Goal: Connect with others: Connect with others

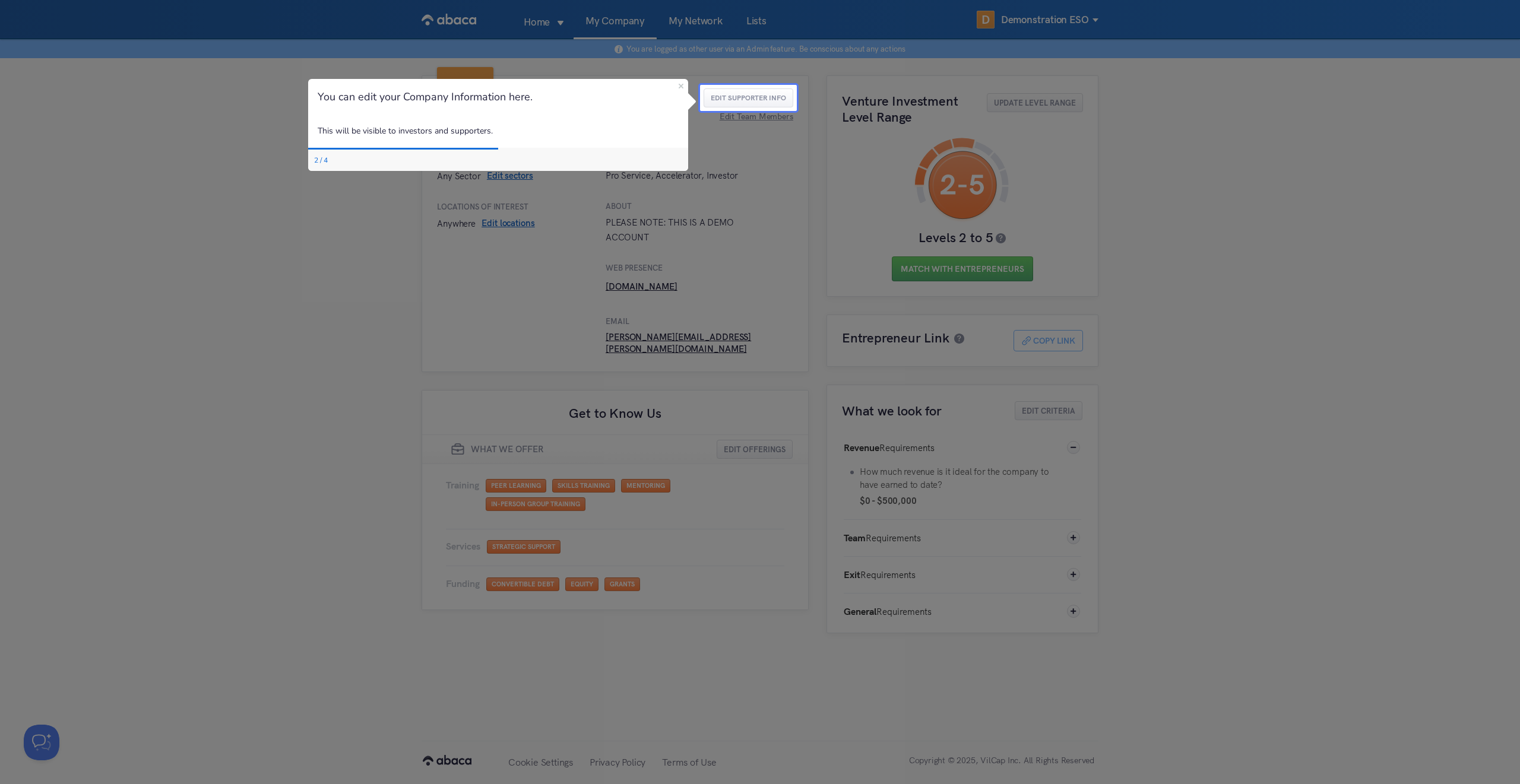
click at [396, 283] on div at bounding box center [349, 392] width 700 height 784
click at [742, 96] on button "Edit Supporter Info" at bounding box center [748, 98] width 89 height 19
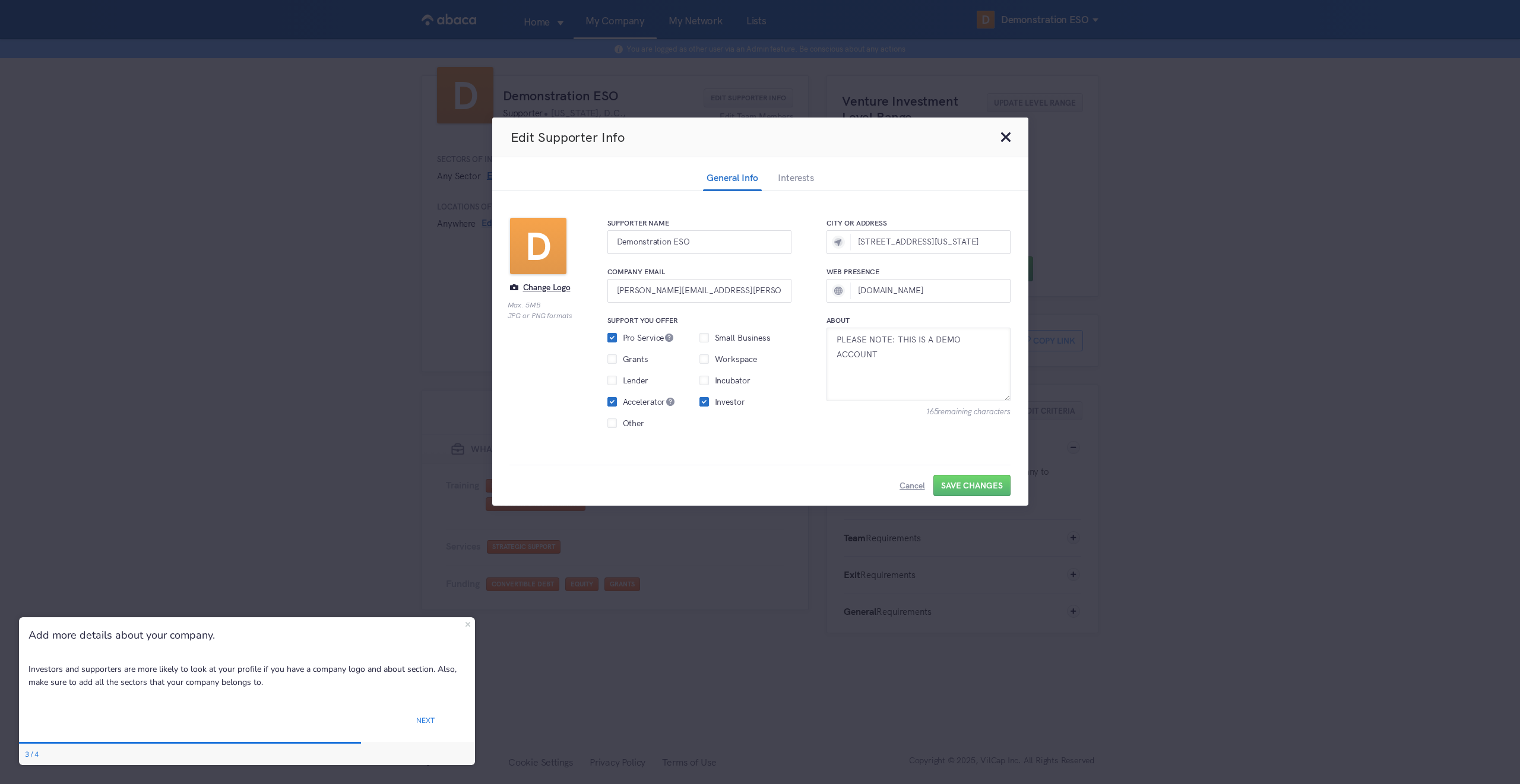
click at [1000, 136] on header "Edit Supporter Info" at bounding box center [760, 137] width 536 height 40
click at [1002, 136] on button "Close this dialog" at bounding box center [1006, 137] width 9 height 9
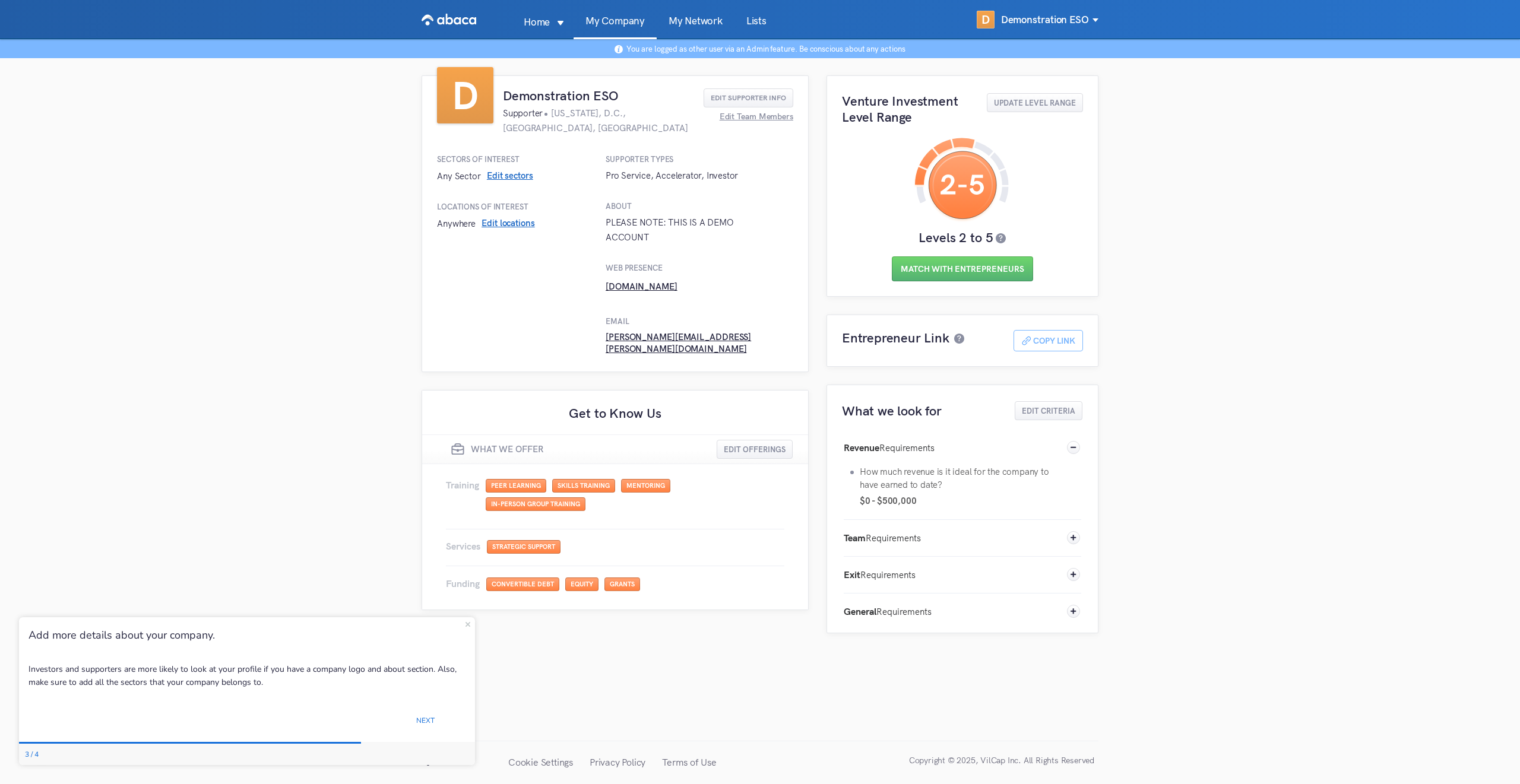
click at [709, 26] on link "My Network" at bounding box center [695, 27] width 78 height 23
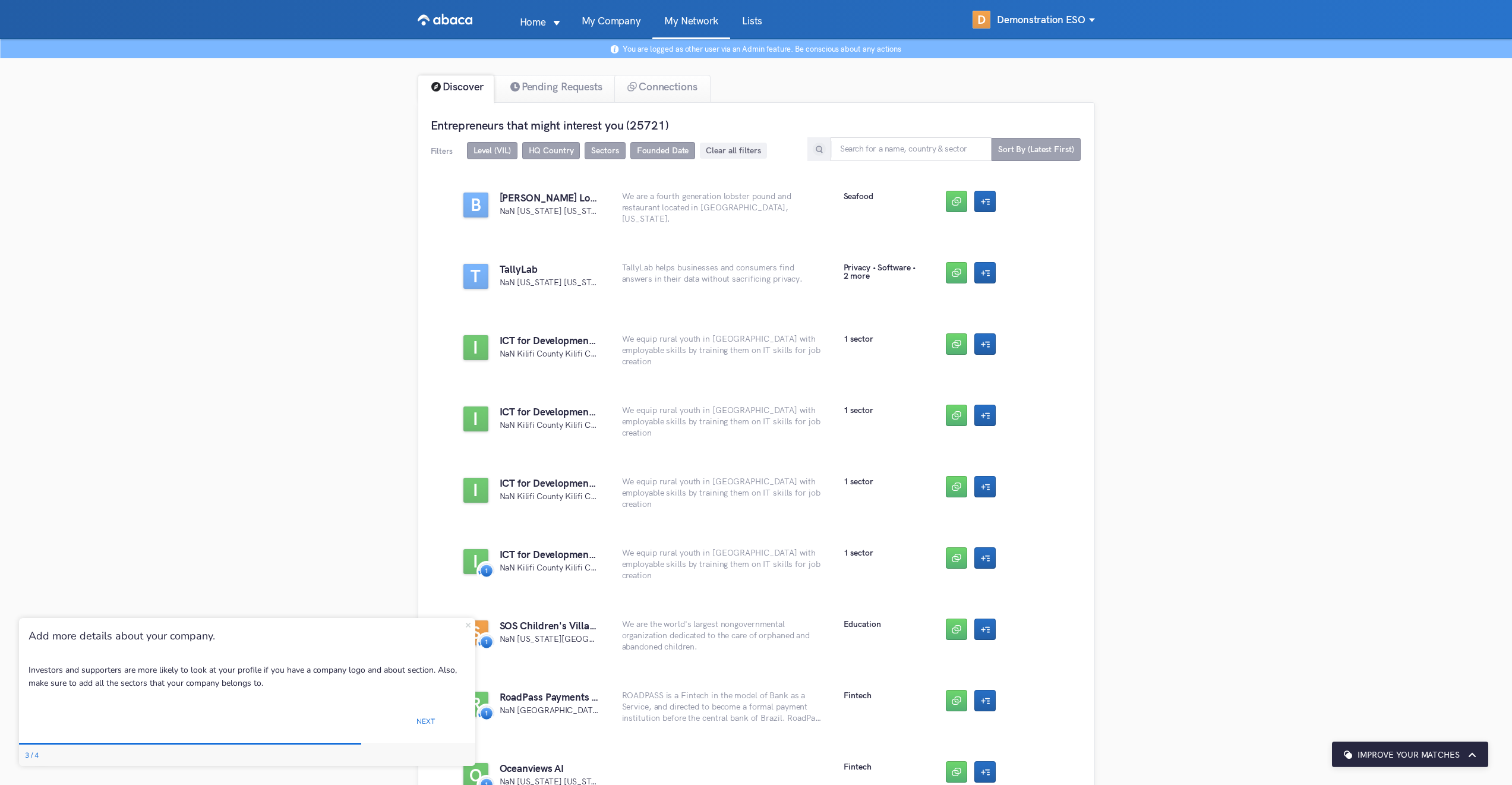
click at [465, 627] on icon "Close Preview" at bounding box center [467, 624] width 5 height 5
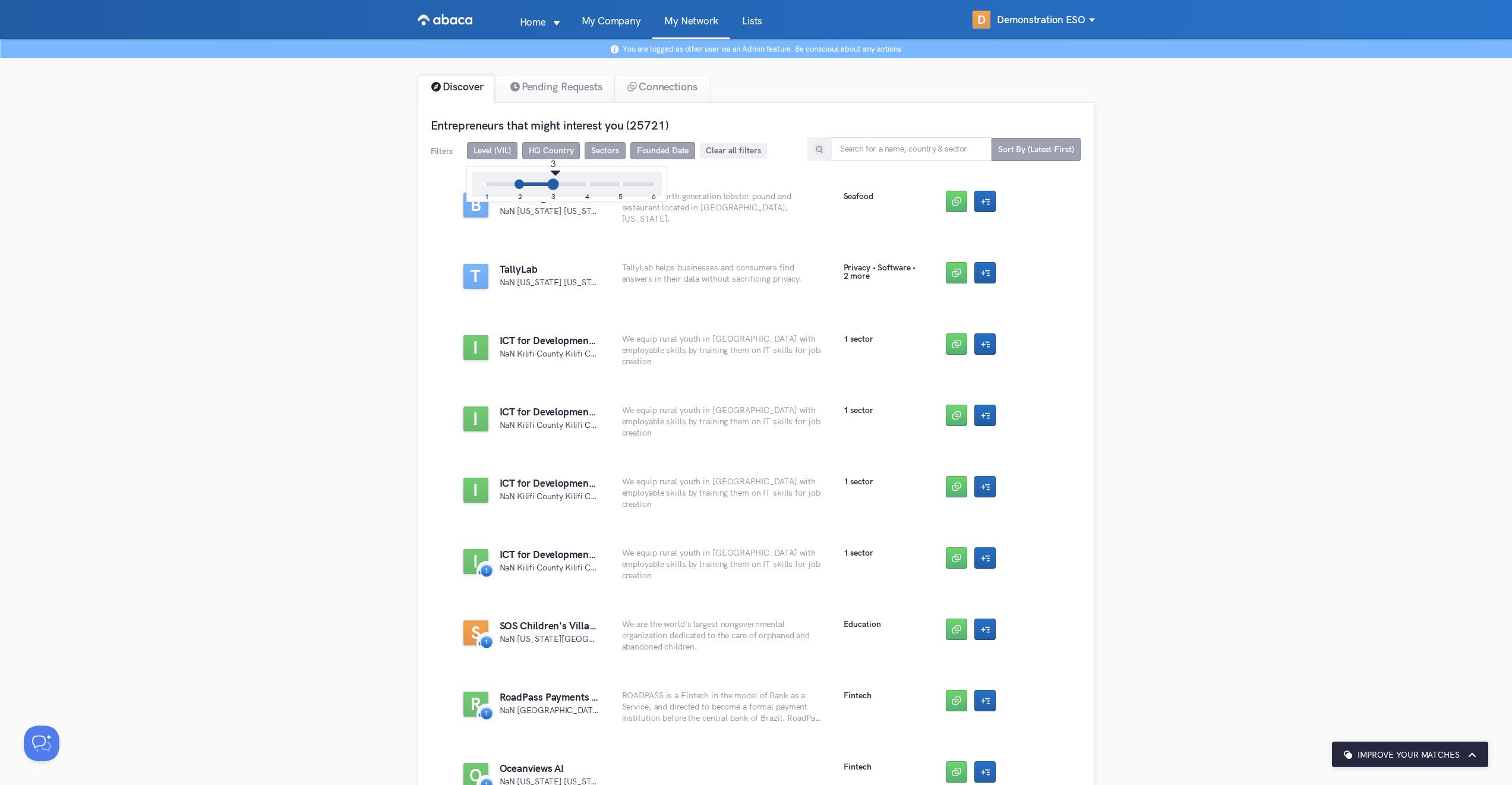
drag, startPoint x: 657, startPoint y: 183, endPoint x: 559, endPoint y: 189, distance: 98.2
click at [559, 186] on div "1 2 3 4 5 6" at bounding box center [571, 185] width 171 height 4
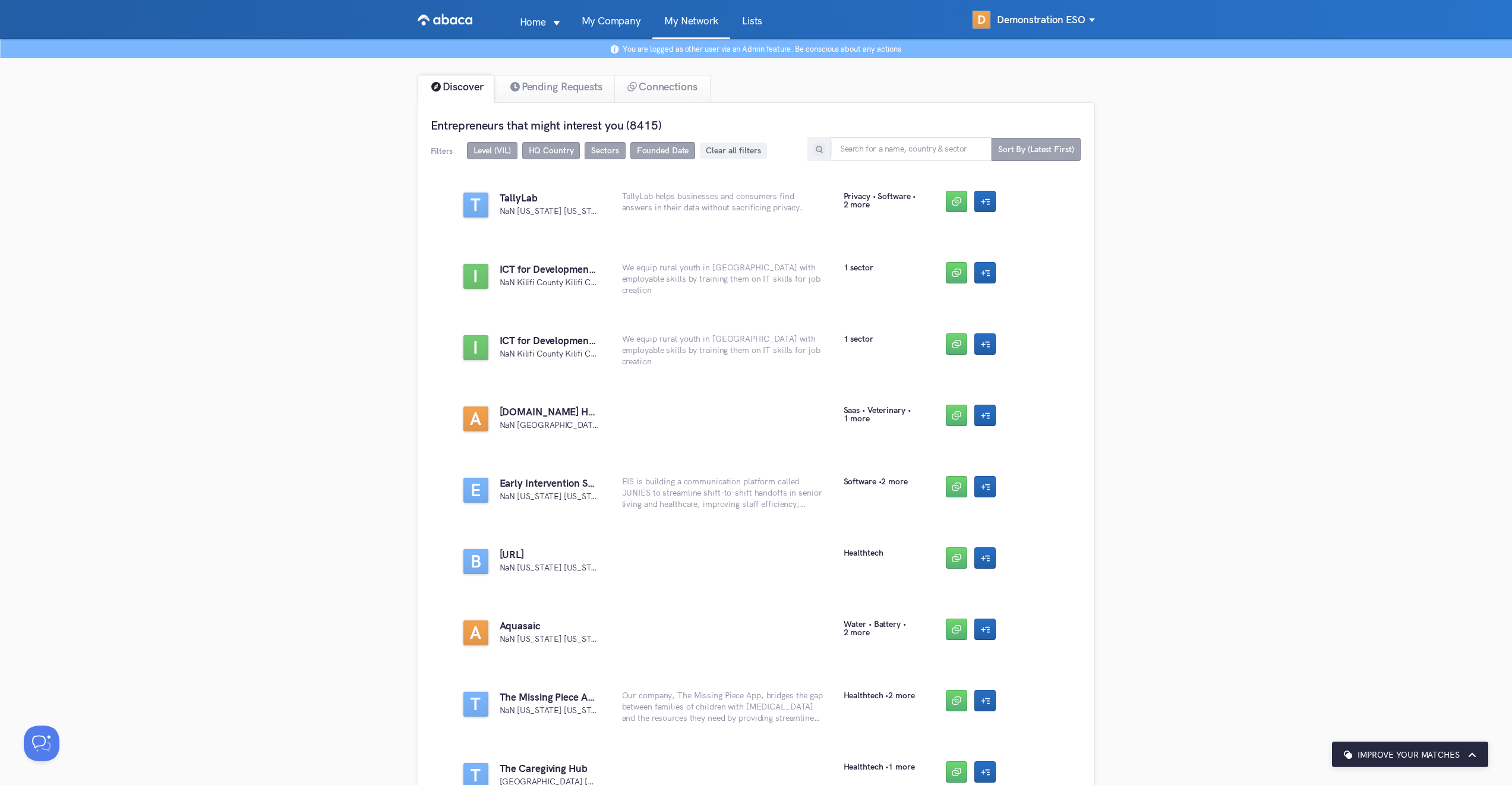
click at [645, 185] on span at bounding box center [645, 179] width 10 height 10
click at [641, 174] on input "2000 (17963)" at bounding box center [641, 174] width 0 height 0
click at [643, 184] on span at bounding box center [645, 179] width 10 height 10
click at [641, 174] on input "2000 (17963)" at bounding box center [641, 174] width 0 height 0
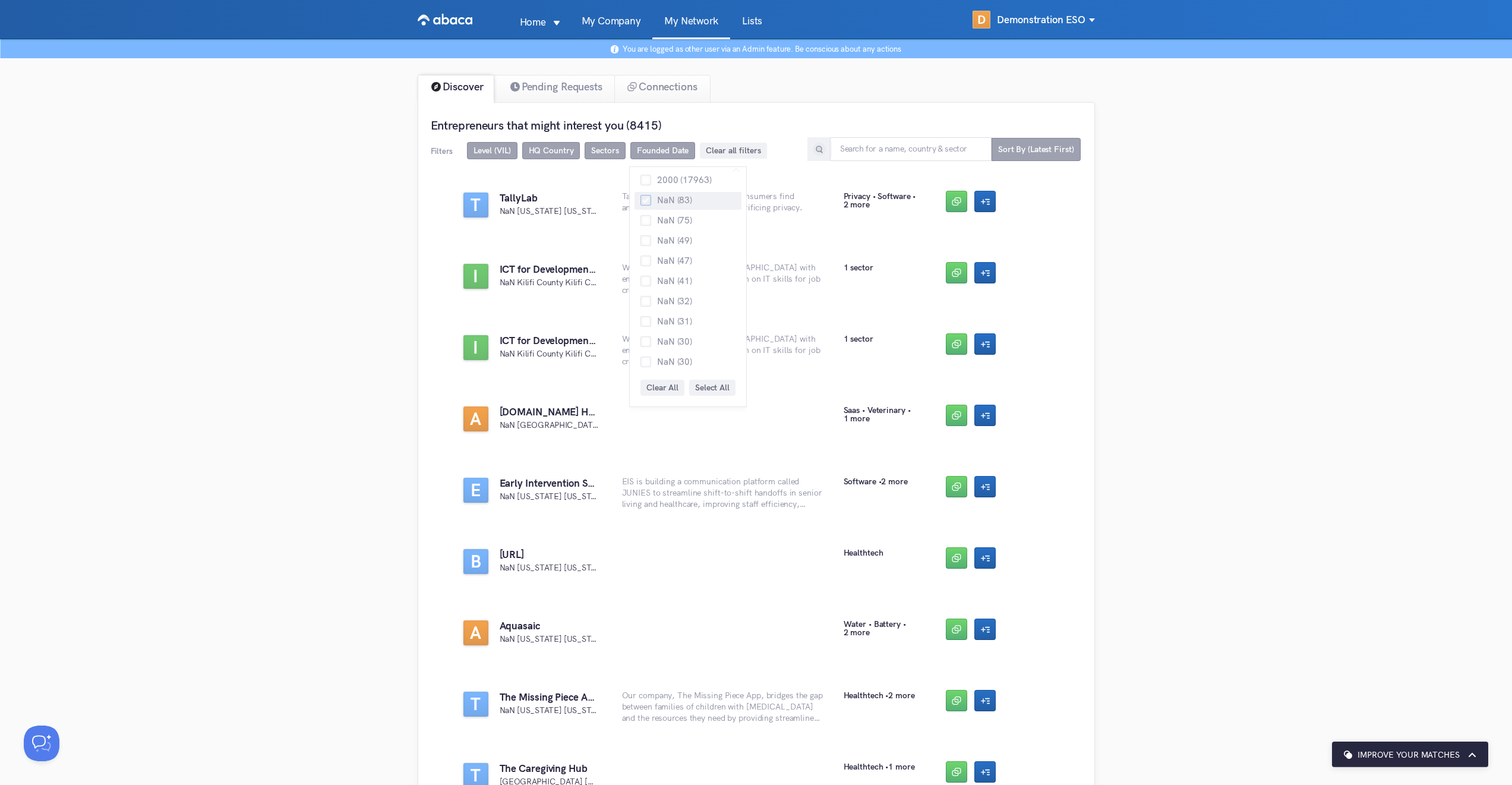
click at [643, 201] on span at bounding box center [645, 200] width 10 height 10
click at [641, 195] on input "NaN (83)" at bounding box center [641, 195] width 0 height 0
click at [643, 201] on span at bounding box center [645, 200] width 10 height 10
click at [641, 195] on input "NaN (83)" at bounding box center [641, 195] width 0 height 0
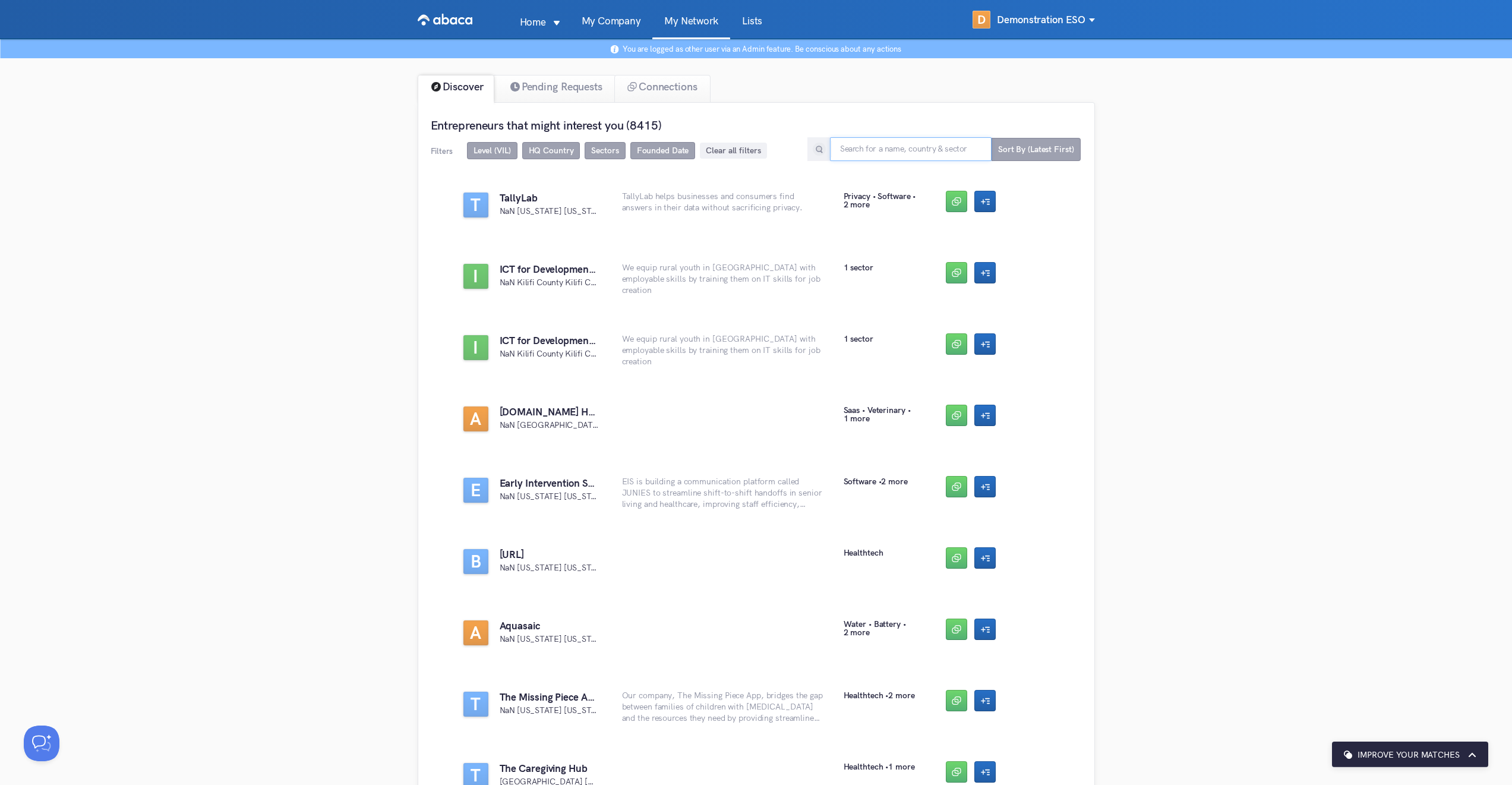
click at [927, 151] on input "text" at bounding box center [911, 149] width 162 height 24
